Goal: Task Accomplishment & Management: Use online tool/utility

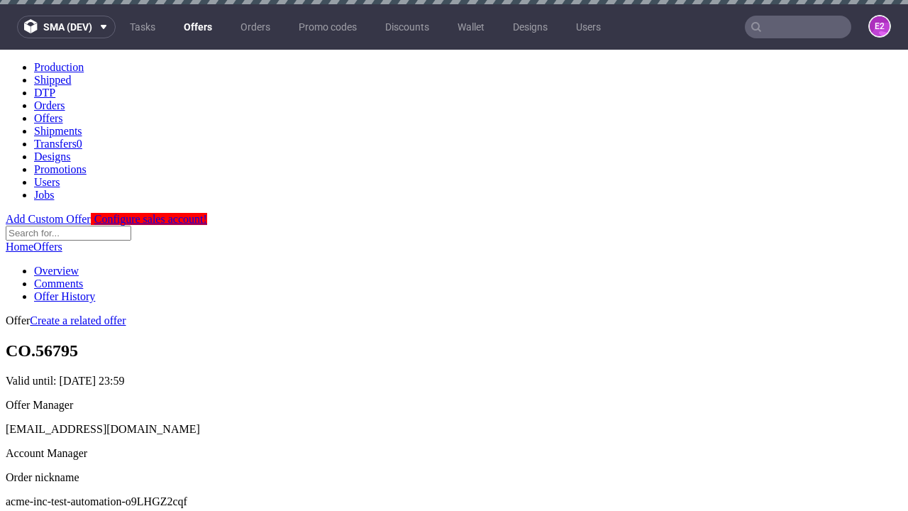
scroll to position [141, 0]
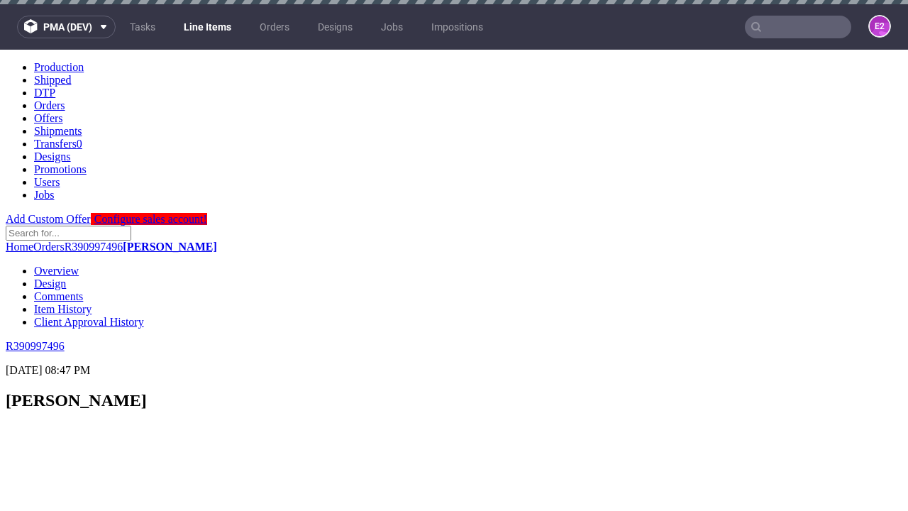
scroll to position [2467, 0]
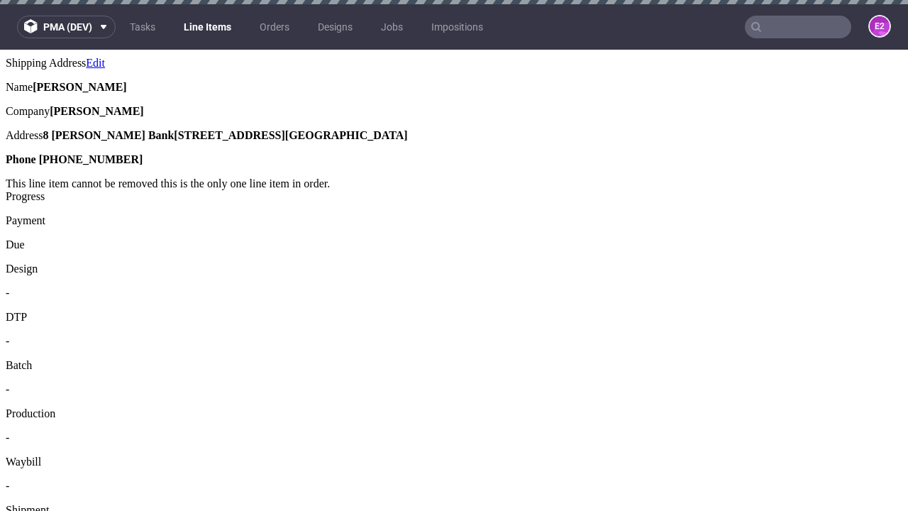
select select "accepted"
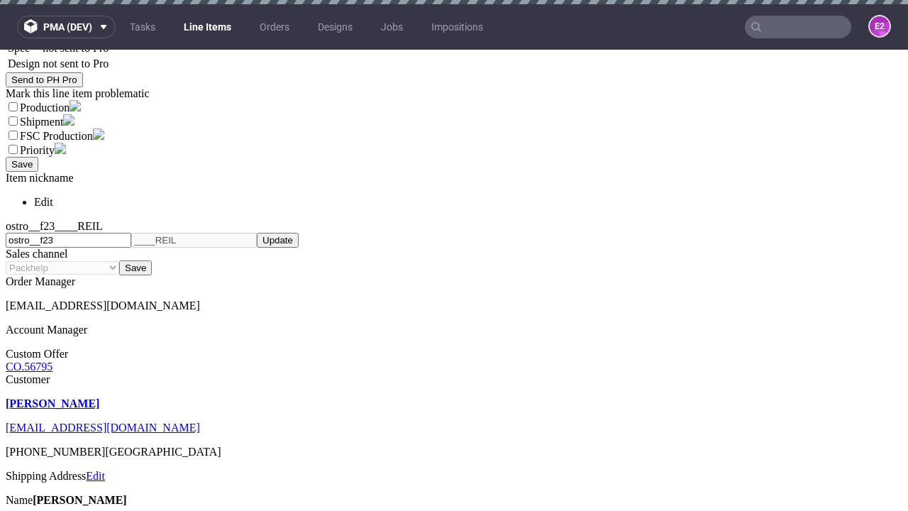
select select "received"
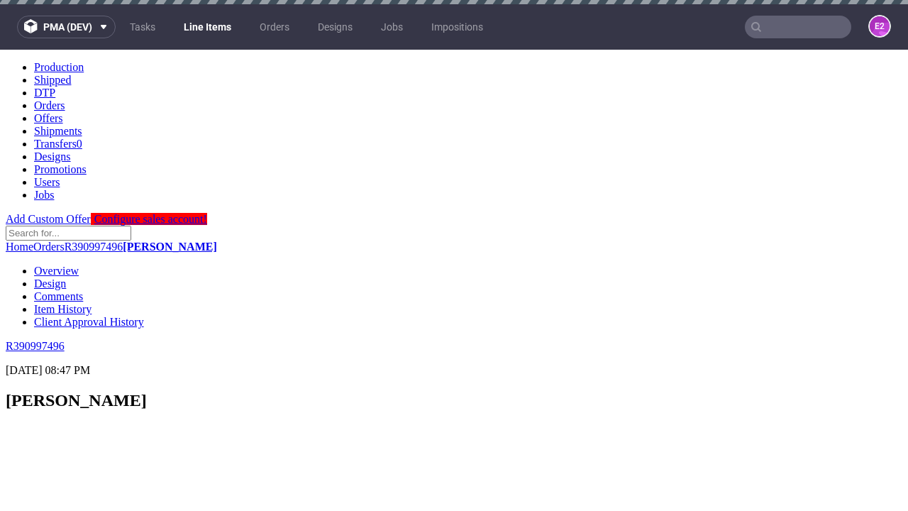
select select "accepted_dtp_issue_reprint"
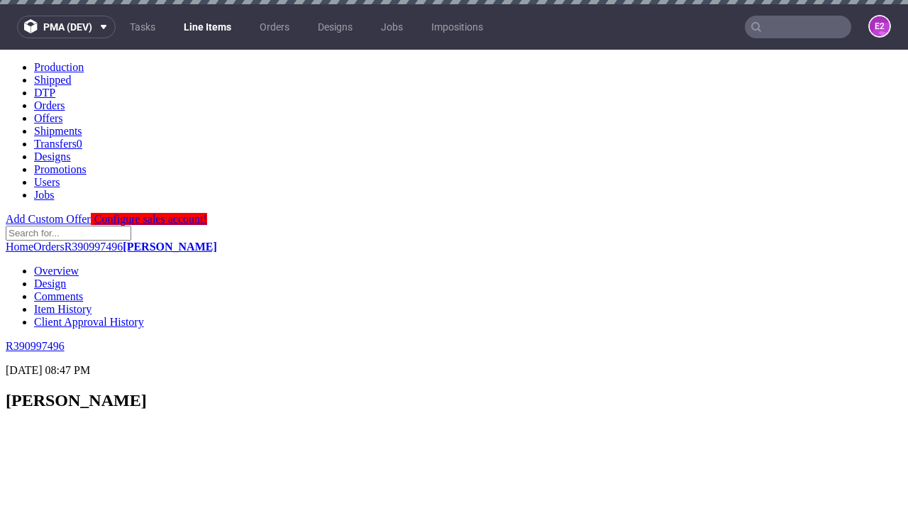
scroll to position [2349, 0]
